Goal: Transaction & Acquisition: Purchase product/service

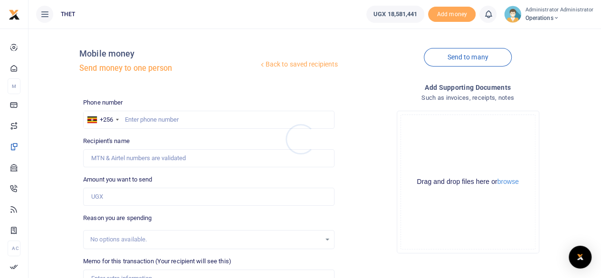
click at [134, 123] on div at bounding box center [300, 139] width 601 height 278
click at [142, 119] on input "text" at bounding box center [208, 120] width 251 height 18
type input "0775213474"
type input "Sheila Aryatuha"
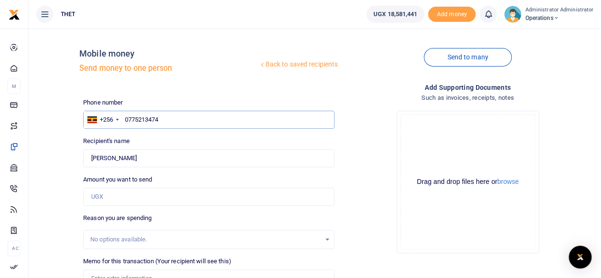
type input "0775213474"
click at [142, 196] on input "Amount you want to send" at bounding box center [208, 197] width 251 height 18
type input "80,000"
click at [196, 173] on div "Phone number +256 Uganda +256 0775213474 Phone is required. Recipient's name Fo…" at bounding box center [208, 243] width 259 height 291
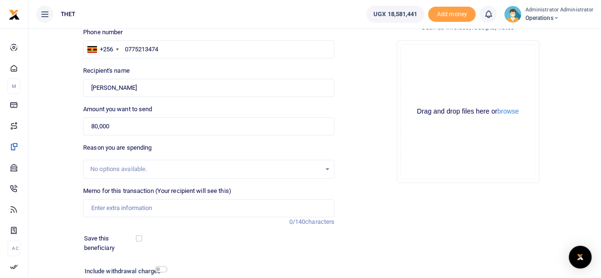
scroll to position [70, 0]
click at [132, 208] on input "Memo for this transaction (Your recipient will see this)" at bounding box center [208, 208] width 251 height 18
click at [412, 220] on div "Add supporting Documents Such as invoices, receipts, notes Drop your files here…" at bounding box center [467, 165] width 259 height 306
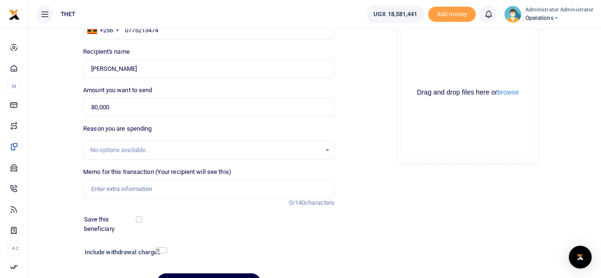
scroll to position [142, 0]
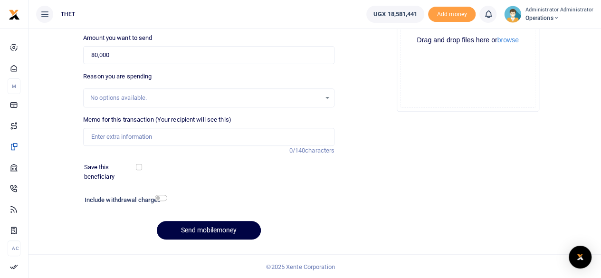
click at [387, 218] on div "Add supporting Documents Such as invoices, receipts, notes Drop your files here…" at bounding box center [467, 94] width 259 height 306
click at [159, 196] on input "checkbox" at bounding box center [161, 198] width 12 height 6
checkbox input "true"
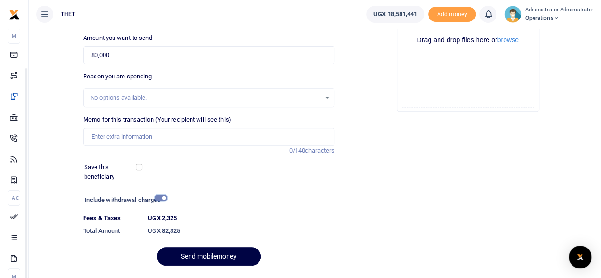
drag, startPoint x: 121, startPoint y: 230, endPoint x: 123, endPoint y: 269, distance: 39.0
click at [123, 269] on body "Start Dashboard M ake Payments Cards Xente Transfers Mobile Money Banks Airtime…" at bounding box center [300, 81] width 601 height 447
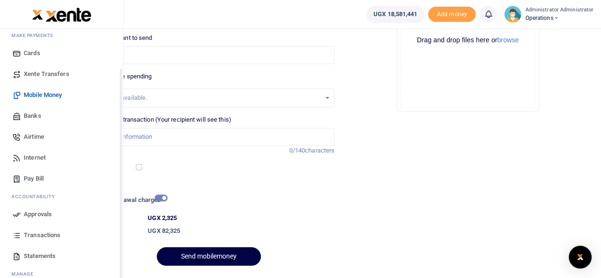
scroll to position [50, 0]
click at [48, 256] on span "Statements" at bounding box center [40, 256] width 32 height 9
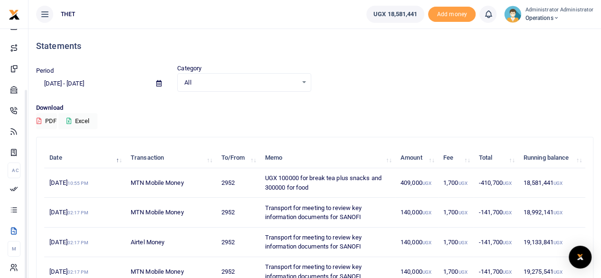
drag, startPoint x: 121, startPoint y: 211, endPoint x: 121, endPoint y: 270, distance: 59.4
click at [121, 270] on body "Start Dashboard M ake Payments Cards Xente Transfers Mobile Money Banks Airtime…" at bounding box center [300, 264] width 601 height 529
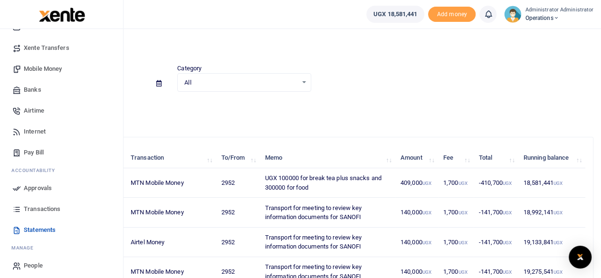
click at [37, 209] on span "Transactions" at bounding box center [42, 208] width 37 height 9
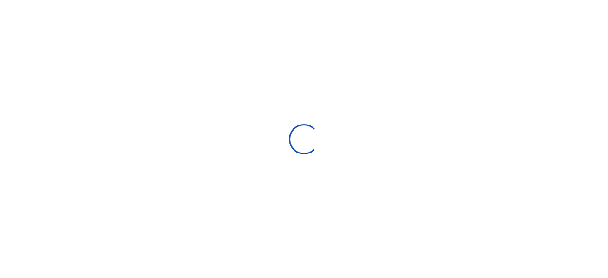
select select
type input "09/14/2025 - 10/13/2025"
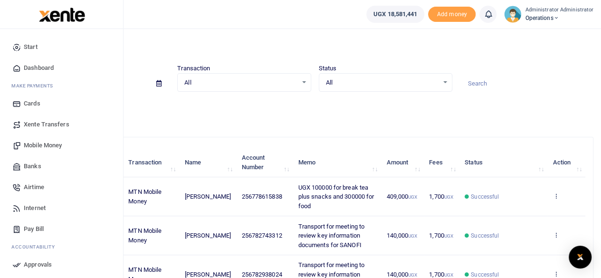
click at [43, 143] on span "Mobile Money" at bounding box center [43, 145] width 38 height 9
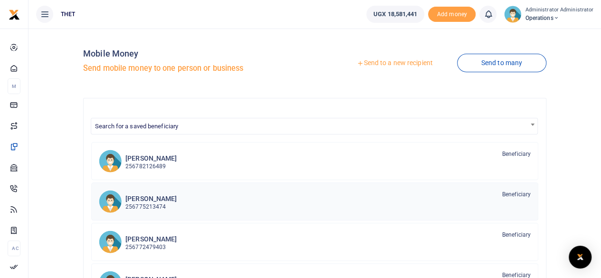
click at [155, 204] on p "256775213474" at bounding box center [150, 206] width 51 height 9
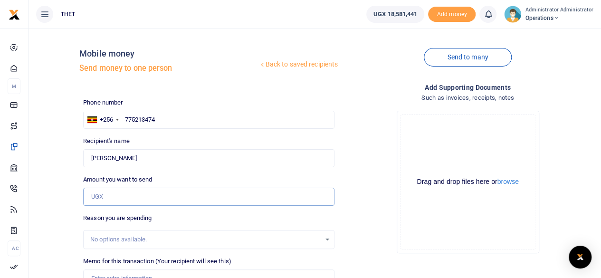
click at [125, 196] on input "Amount you want to send" at bounding box center [208, 197] width 251 height 18
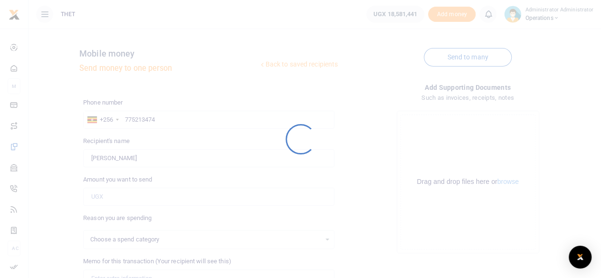
select select
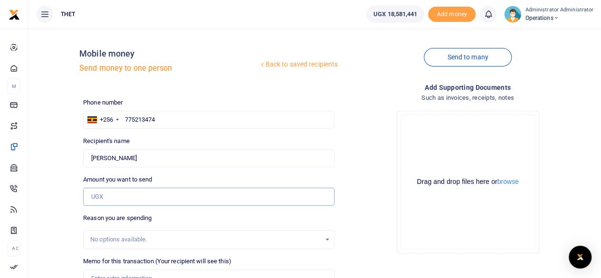
click at [124, 191] on input "Amount you want to send" at bounding box center [208, 197] width 251 height 18
type input "120,000"
click at [336, 216] on div "Reason you are spending No options available." at bounding box center [208, 231] width 259 height 36
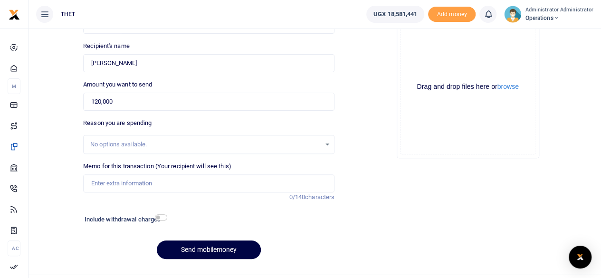
scroll to position [115, 0]
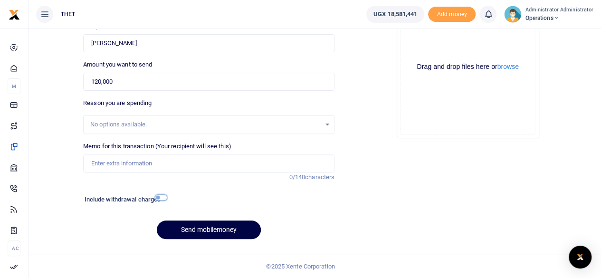
click at [162, 198] on input "checkbox" at bounding box center [161, 197] width 12 height 6
checkbox input "true"
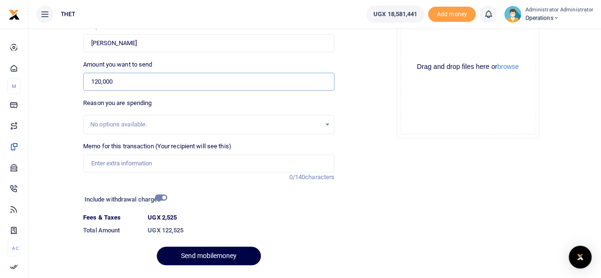
click at [128, 84] on input "120,000" at bounding box center [208, 82] width 251 height 18
type input "180,000"
click at [186, 201] on div at bounding box center [241, 200] width 150 height 15
click at [160, 197] on input "checkbox" at bounding box center [161, 197] width 12 height 6
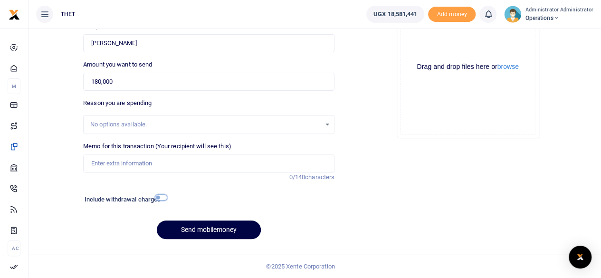
click at [160, 199] on input "checkbox" at bounding box center [161, 197] width 12 height 6
checkbox input "true"
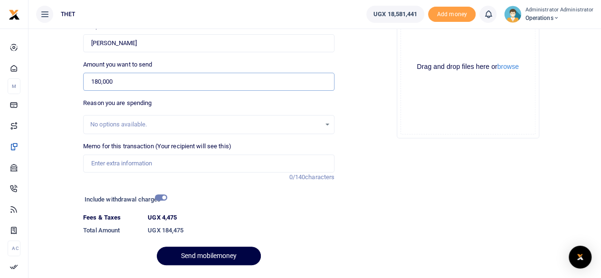
click at [116, 82] on input "180,000" at bounding box center [208, 82] width 251 height 18
type input "1"
type input "350,000"
click at [161, 198] on input "checkbox" at bounding box center [161, 197] width 12 height 6
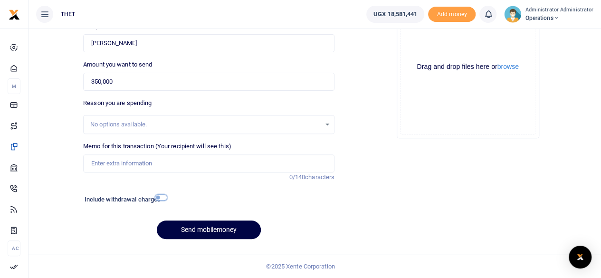
click at [160, 199] on input "checkbox" at bounding box center [161, 197] width 12 height 6
checkbox input "true"
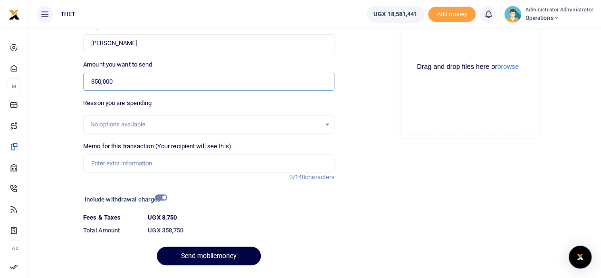
click at [95, 80] on input "350,000" at bounding box center [208, 82] width 251 height 18
type input "450,000"
drag, startPoint x: 187, startPoint y: 205, endPoint x: 159, endPoint y: 198, distance: 29.3
click at [159, 198] on input "checkbox" at bounding box center [161, 197] width 12 height 6
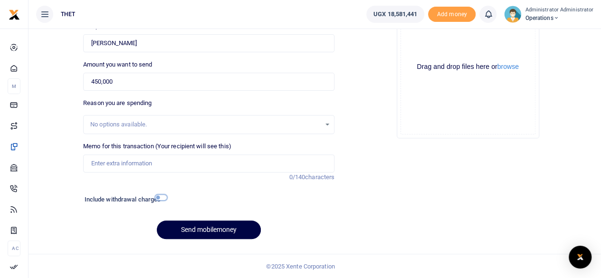
click at [158, 198] on input "checkbox" at bounding box center [161, 197] width 12 height 6
checkbox input "true"
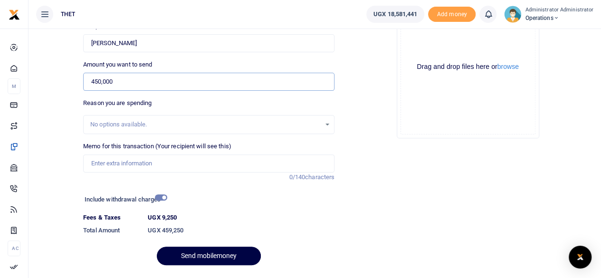
click at [99, 81] on input "450,000" at bounding box center [208, 82] width 251 height 18
type input "480,000"
click at [222, 93] on div "Phone number +256 Uganda +256 775213474 Phone is required. Recipient's name She…" at bounding box center [208, 128] width 259 height 290
click at [158, 199] on input "checkbox" at bounding box center [161, 197] width 12 height 6
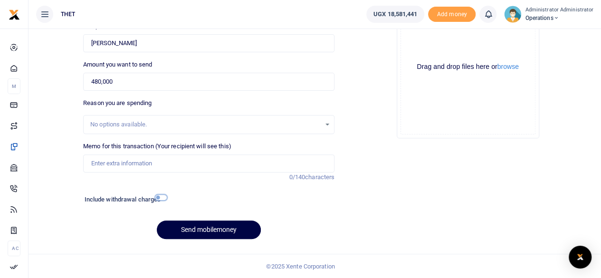
click at [158, 199] on input "checkbox" at bounding box center [161, 197] width 12 height 6
checkbox input "true"
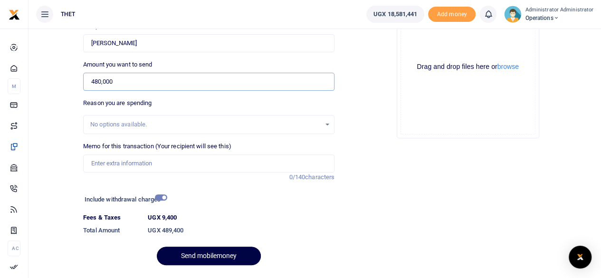
click at [99, 81] on input "480,000" at bounding box center [208, 82] width 251 height 18
click at [101, 82] on input "470,000" at bounding box center [208, 82] width 251 height 18
type input "475,000"
click at [163, 96] on div "Phone number +256 Uganda +256 775213474 Phone is required. Recipient's name She…" at bounding box center [208, 128] width 259 height 290
click at [160, 200] on h6 "Include withdrawal charges" at bounding box center [124, 200] width 78 height 8
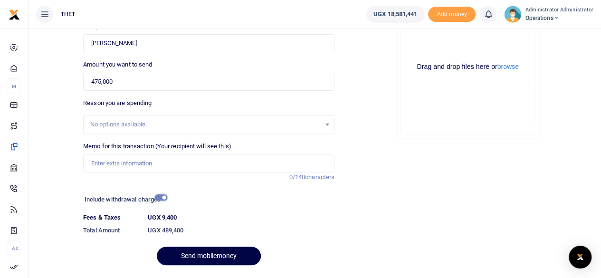
click at [157, 197] on input "checkbox" at bounding box center [161, 197] width 12 height 6
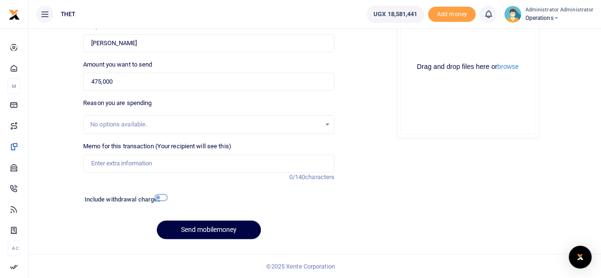
click at [158, 199] on input "checkbox" at bounding box center [161, 197] width 12 height 6
checkbox input "true"
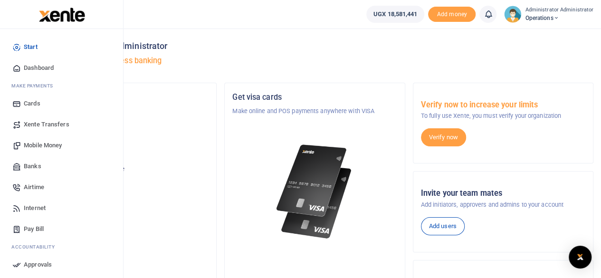
click at [34, 143] on span "Mobile Money" at bounding box center [43, 145] width 38 height 9
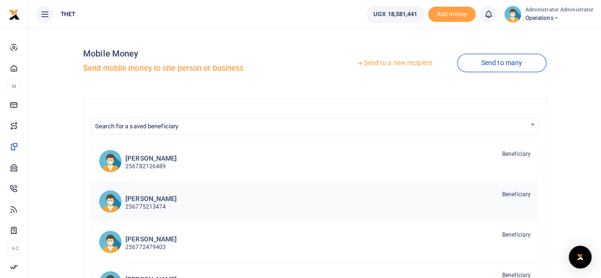
click at [129, 200] on h6 "[PERSON_NAME]" at bounding box center [150, 199] width 51 height 8
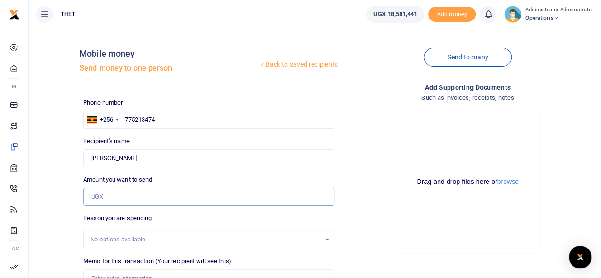
click at [126, 197] on input "Amount you want to send" at bounding box center [208, 197] width 251 height 18
type input "482,000"
click at [339, 223] on div "Add supporting Documents Such as invoices, receipts, notes Drop your files here…" at bounding box center [467, 221] width 259 height 279
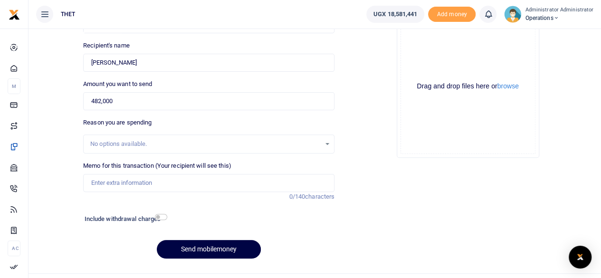
scroll to position [115, 0]
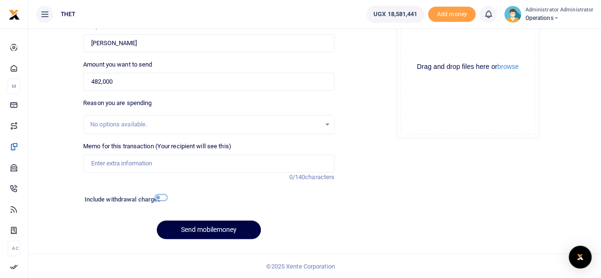
click at [160, 197] on input "checkbox" at bounding box center [161, 197] width 12 height 6
checkbox input "true"
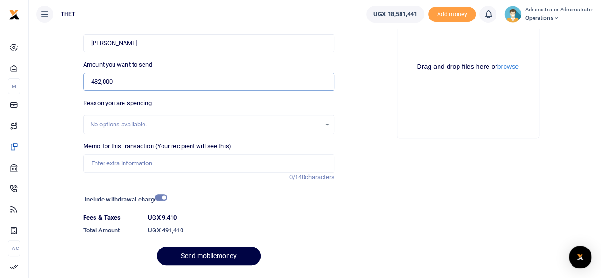
click at [113, 85] on input "482,000" at bounding box center [208, 82] width 251 height 18
type input "4"
type input "840,000"
click at [159, 194] on input "checkbox" at bounding box center [161, 197] width 12 height 6
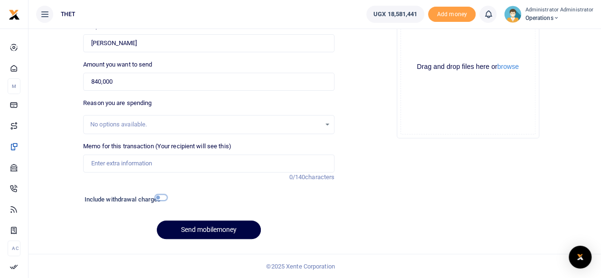
click at [159, 194] on input "checkbox" at bounding box center [161, 197] width 12 height 6
checkbox input "true"
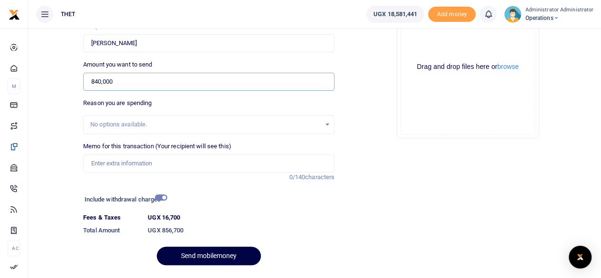
click at [98, 82] on input "840,000" at bounding box center [208, 82] width 251 height 18
type input "880,000"
click at [183, 104] on div "Reason you are spending No options available." at bounding box center [208, 116] width 251 height 36
click at [157, 195] on input "checkbox" at bounding box center [161, 197] width 12 height 6
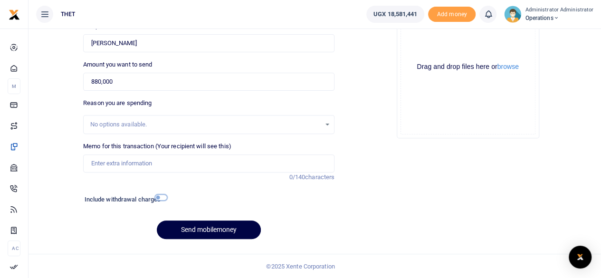
click at [157, 197] on input "checkbox" at bounding box center [161, 197] width 12 height 6
checkbox input "true"
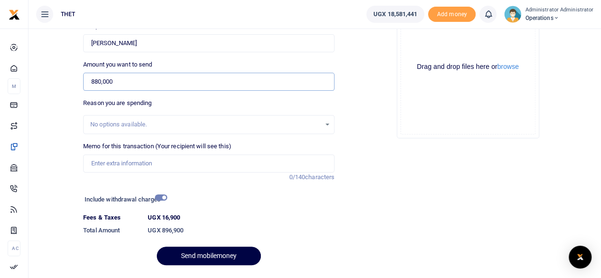
click at [115, 81] on input "880,000" at bounding box center [208, 82] width 251 height 18
type input "8"
type input "950,000"
click at [162, 196] on input "checkbox" at bounding box center [161, 197] width 12 height 6
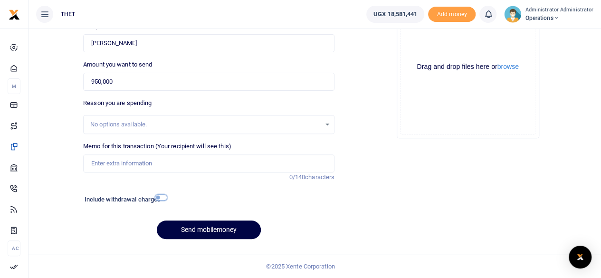
click at [161, 197] on input "checkbox" at bounding box center [161, 197] width 12 height 6
checkbox input "true"
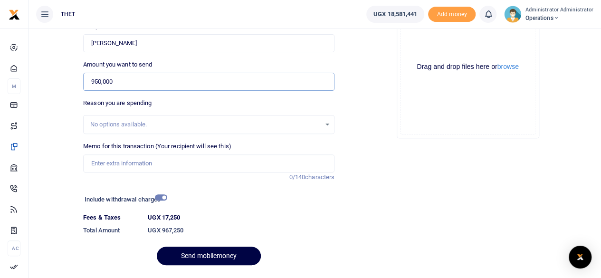
click at [101, 80] on input "950,000" at bounding box center [208, 82] width 251 height 18
click at [201, 113] on div "Reason you are spending No options available." at bounding box center [208, 116] width 251 height 36
click at [100, 82] on input "940,000" at bounding box center [208, 82] width 251 height 18
type input "945,000"
click at [159, 198] on input "checkbox" at bounding box center [161, 197] width 12 height 6
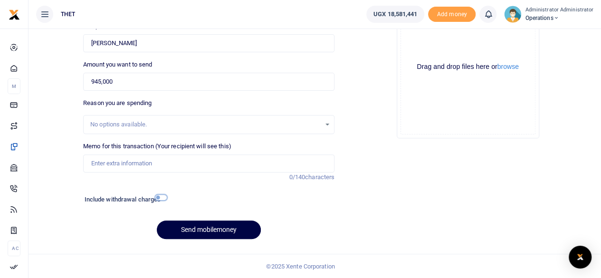
click at [159, 198] on input "checkbox" at bounding box center [161, 197] width 12 height 6
checkbox input "true"
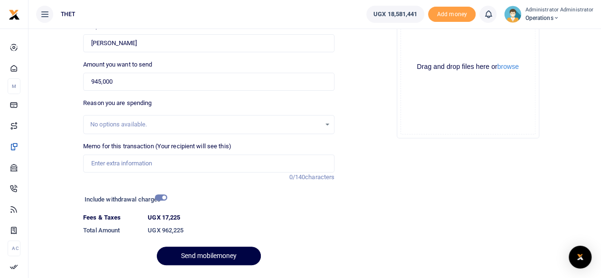
click at [412, 196] on div "Add supporting Documents Such as invoices, receipts, notes Drop your files here…" at bounding box center [467, 119] width 259 height 305
click at [121, 83] on input "945,000" at bounding box center [208, 82] width 251 height 18
type input "960,000"
click at [162, 198] on input "checkbox" at bounding box center [161, 197] width 12 height 6
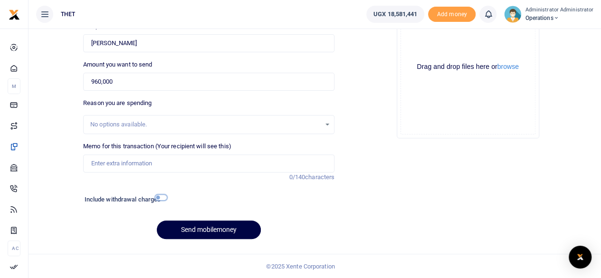
click at [162, 198] on input "checkbox" at bounding box center [161, 197] width 12 height 6
checkbox input "true"
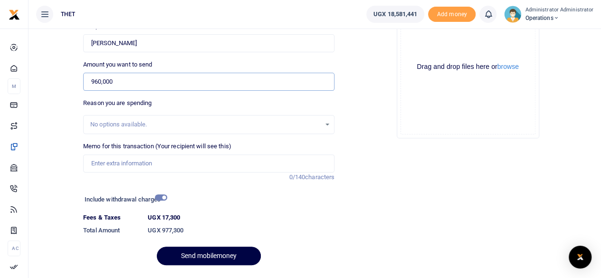
click at [119, 82] on input "960,000" at bounding box center [208, 82] width 251 height 18
type input "9"
type input "1,030,000"
click at [163, 197] on input "checkbox" at bounding box center [161, 197] width 12 height 6
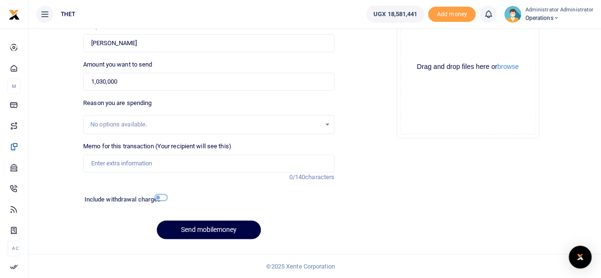
click at [160, 198] on input "checkbox" at bounding box center [161, 197] width 12 height 6
checkbox input "true"
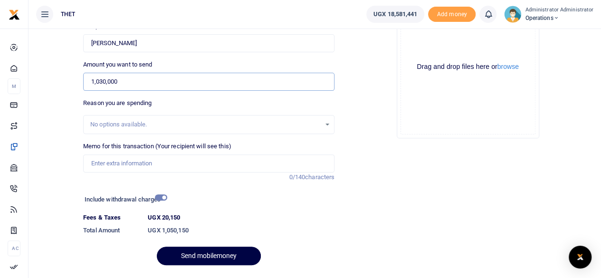
click at [103, 85] on input "1,030,000" at bounding box center [208, 82] width 251 height 18
type input "1,000,004"
click at [246, 211] on div "Include withdrawal charges Fees & Taxes UGX 20,150 Total Amount UGX 1,050,150" at bounding box center [208, 216] width 259 height 46
click at [162, 198] on input "checkbox" at bounding box center [161, 197] width 12 height 6
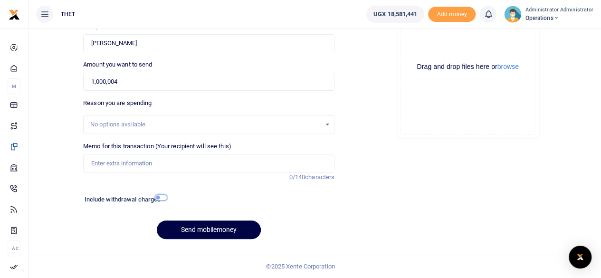
click at [162, 198] on input "checkbox" at bounding box center [161, 197] width 12 height 6
checkbox input "true"
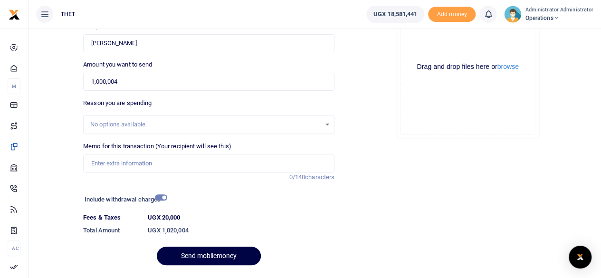
click at [269, 221] on dt "UGX 20,000" at bounding box center [241, 217] width 194 height 9
click at [119, 81] on input "1,000,004" at bounding box center [208, 82] width 251 height 18
type input "1"
type input "1,040,000"
click at [162, 194] on input "checkbox" at bounding box center [161, 197] width 12 height 6
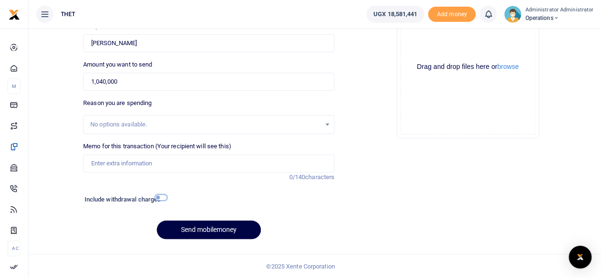
click at [162, 194] on input "checkbox" at bounding box center [161, 197] width 12 height 6
checkbox input "true"
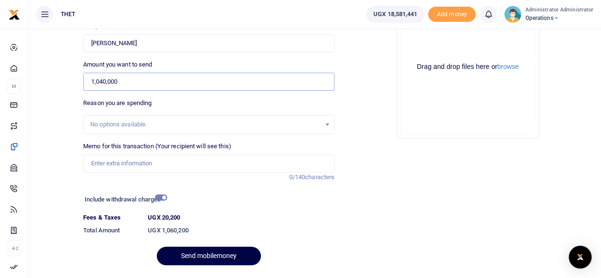
click at [122, 80] on input "1,040,000" at bounding box center [208, 82] width 251 height 18
type input "1"
type input "1,120,500"
click at [188, 102] on div "Reason you are spending No options available." at bounding box center [208, 116] width 251 height 36
click at [158, 196] on input "checkbox" at bounding box center [161, 197] width 12 height 6
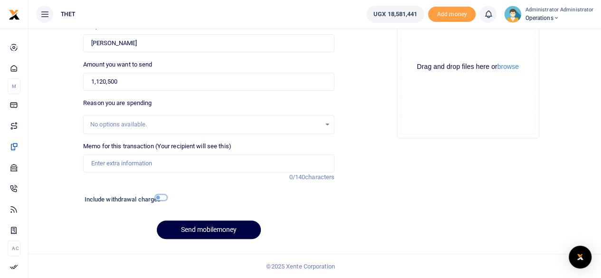
click at [162, 197] on input "checkbox" at bounding box center [161, 197] width 12 height 6
checkbox input "true"
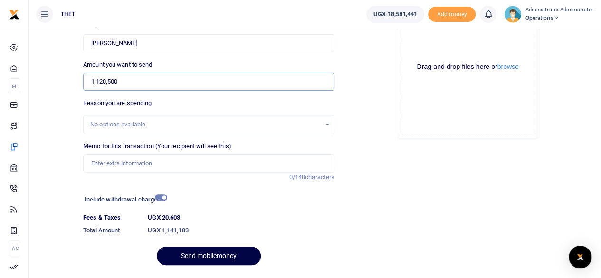
click at [110, 80] on input "1,120,500" at bounding box center [208, 82] width 251 height 18
type input "1"
type input "1,100,000"
click at [179, 98] on div "Reason you are spending No options available." at bounding box center [208, 116] width 251 height 36
click at [161, 197] on input "checkbox" at bounding box center [161, 197] width 12 height 6
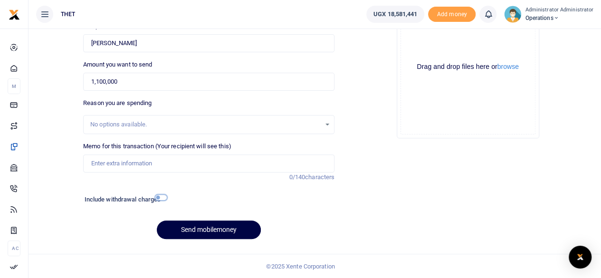
click at [160, 194] on input "checkbox" at bounding box center [161, 197] width 12 height 6
checkbox input "true"
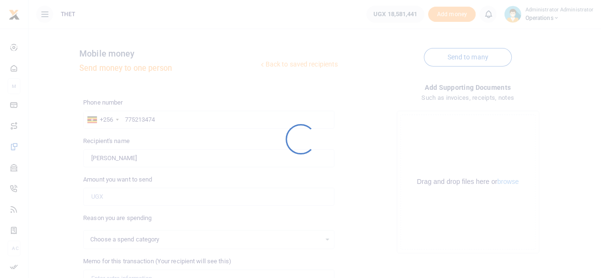
select select
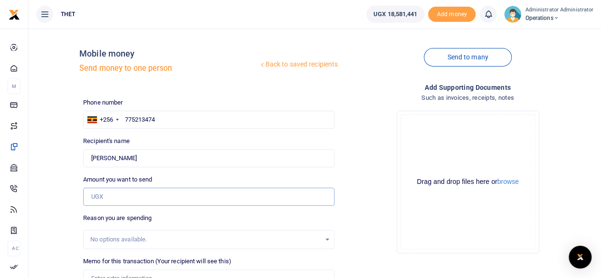
click at [114, 197] on input "Amount you want to send" at bounding box center [208, 197] width 251 height 18
type input "120,000"
click at [367, 209] on div "Drop your files here Drag and drop files here or browse Powered by Uppy" at bounding box center [467, 182] width 251 height 158
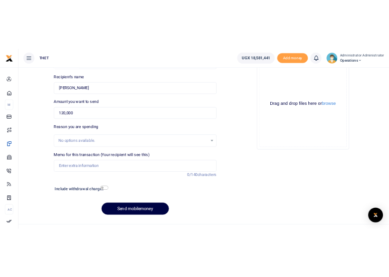
scroll to position [115, 0]
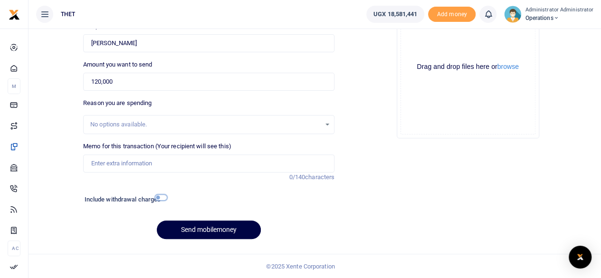
click at [160, 198] on input "checkbox" at bounding box center [161, 197] width 12 height 6
checkbox input "true"
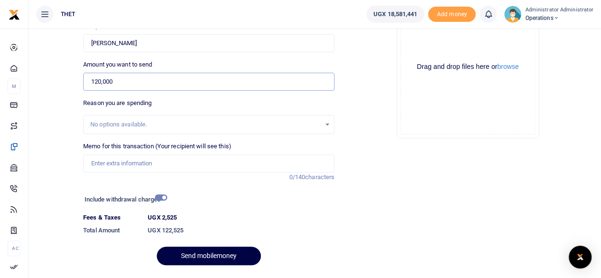
click at [116, 83] on input "120,000" at bounding box center [208, 82] width 251 height 18
type input "1,200,000"
click at [161, 196] on input "checkbox" at bounding box center [161, 197] width 12 height 6
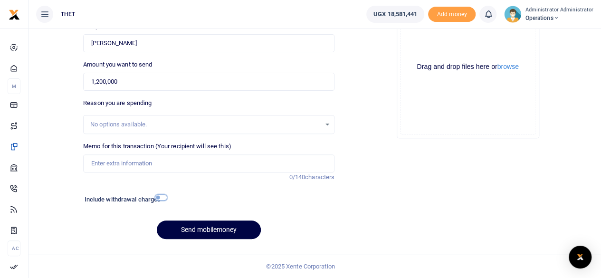
click at [161, 196] on input "checkbox" at bounding box center [161, 197] width 12 height 6
checkbox input "true"
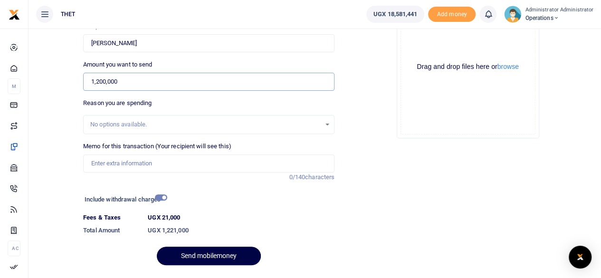
click at [134, 82] on input "1,200,000" at bounding box center [208, 82] width 251 height 18
type input "1,490,000"
click at [204, 102] on div "Reason you are spending No options available." at bounding box center [208, 116] width 251 height 36
click at [165, 199] on input "checkbox" at bounding box center [161, 197] width 12 height 6
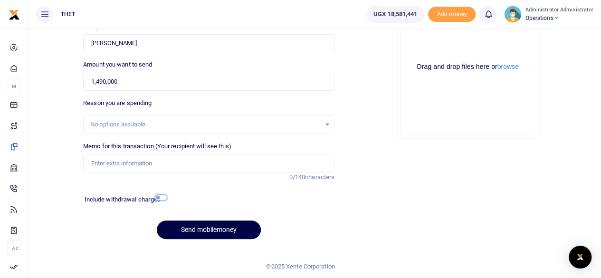
click at [165, 199] on input "checkbox" at bounding box center [161, 197] width 12 height 6
checkbox input "true"
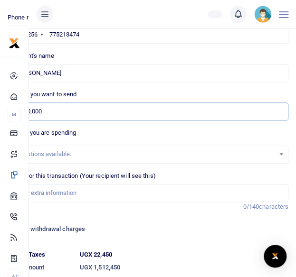
click at [47, 113] on input "1,490,000" at bounding box center [148, 112] width 281 height 18
type input "1"
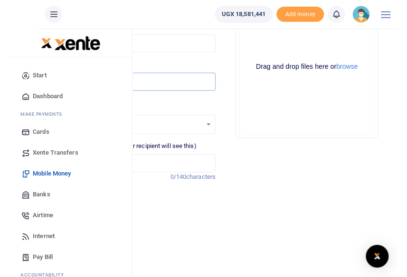
scroll to position [105, 0]
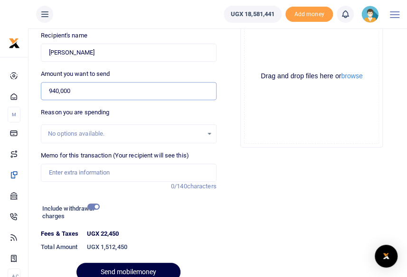
type input "940,000"
click at [190, 113] on div "Reason you are spending No options available." at bounding box center [128, 126] width 175 height 36
click at [96, 208] on input "checkbox" at bounding box center [93, 207] width 12 height 6
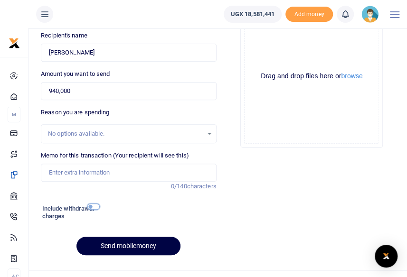
click at [94, 206] on input "checkbox" at bounding box center [93, 207] width 12 height 6
checkbox input "true"
